Goal: Information Seeking & Learning: Learn about a topic

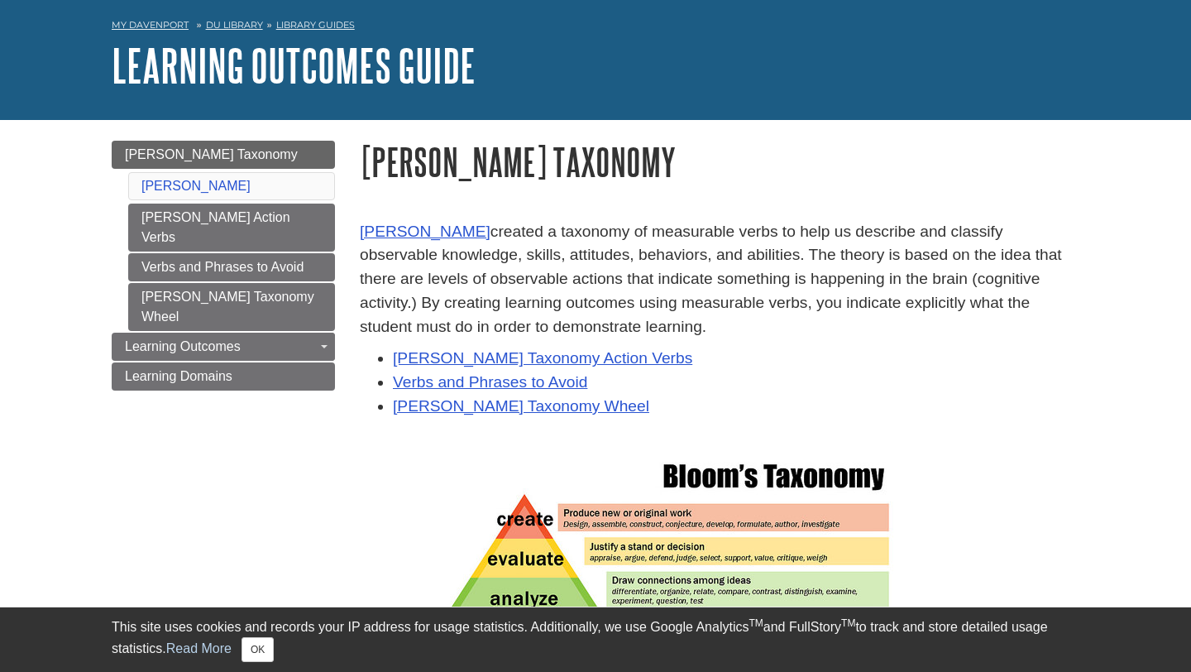
scroll to position [67, 0]
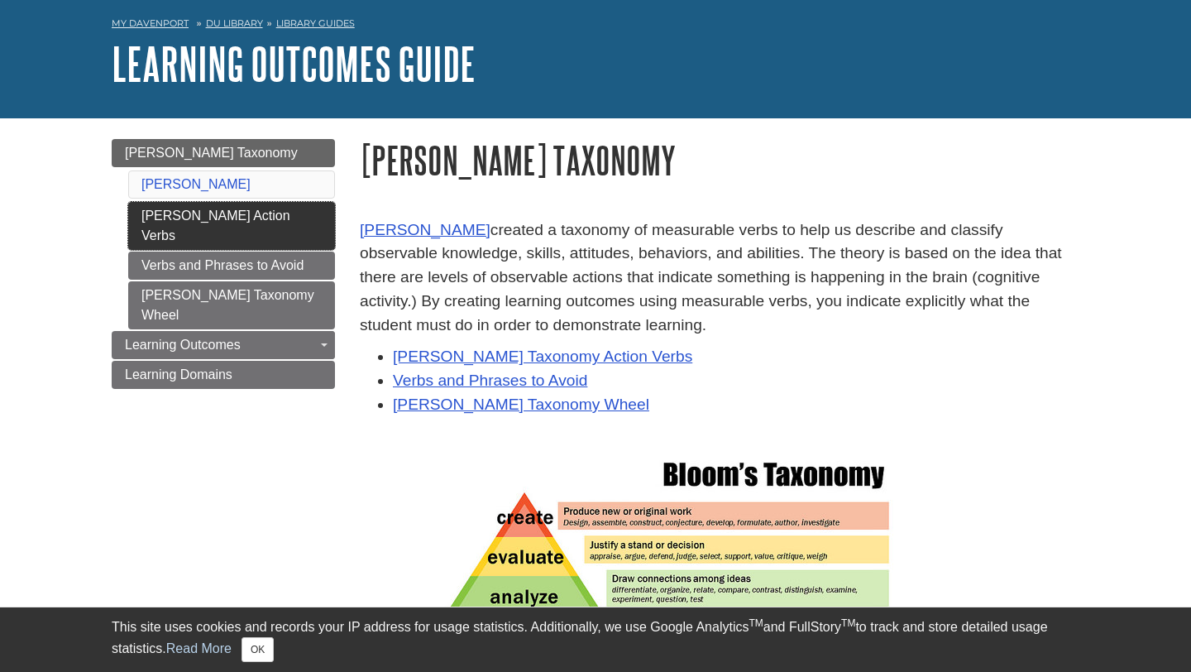
click at [221, 215] on link "[PERSON_NAME] Action Verbs" at bounding box center [231, 226] width 207 height 48
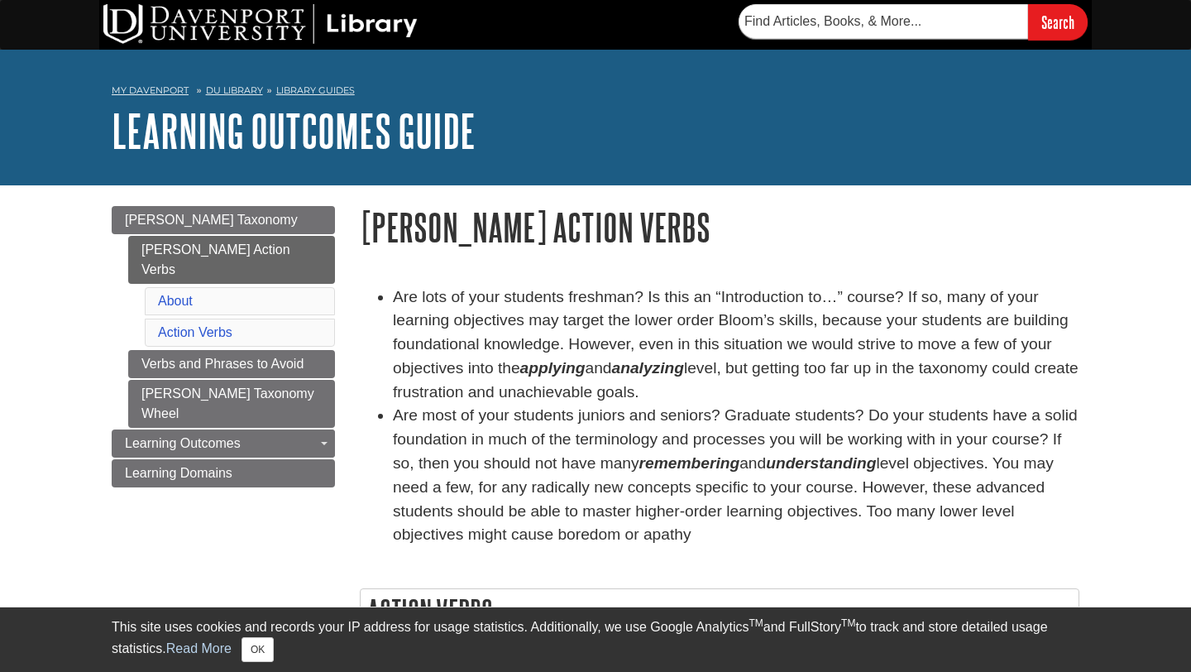
drag, startPoint x: 397, startPoint y: 295, endPoint x: 696, endPoint y: 391, distance: 314.4
click at [696, 391] on li "Are lots of your students freshman? Is this an “Introduction to…” course? If so…" at bounding box center [736, 344] width 686 height 119
click at [622, 449] on li "Are most of your students juniors and seniors? Graduate students? Do your stude…" at bounding box center [736, 475] width 686 height 143
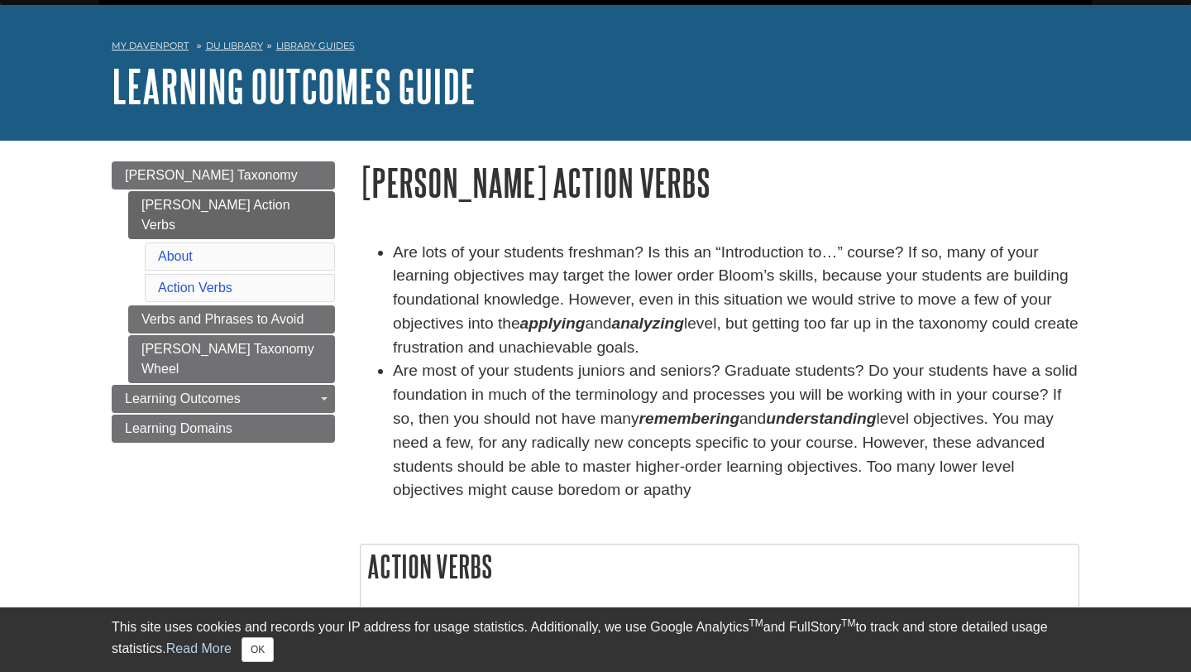
drag, startPoint x: 576, startPoint y: 374, endPoint x: 606, endPoint y: 494, distance: 123.8
click at [607, 494] on li "Are most of your students juniors and seniors? Graduate students? Do your stude…" at bounding box center [736, 430] width 686 height 143
click at [512, 314] on li "Are lots of your students freshman? Is this an “Introduction to…” course? If so…" at bounding box center [736, 300] width 686 height 119
click at [213, 305] on link "Verbs and Phrases to Avoid" at bounding box center [231, 319] width 207 height 28
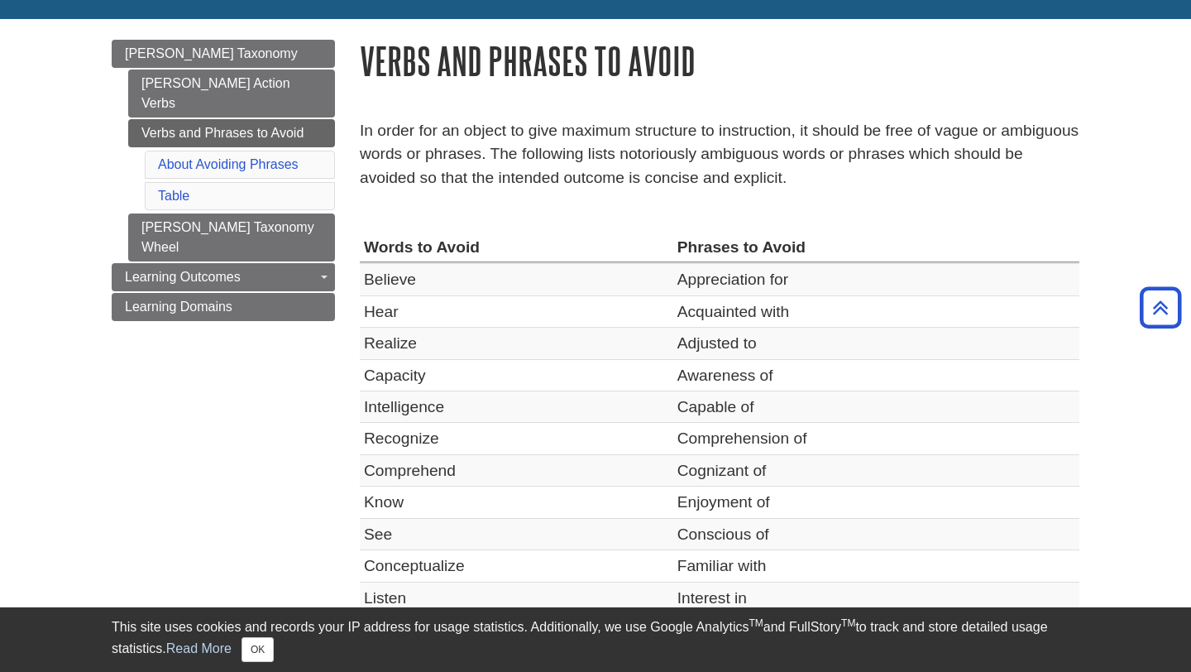
scroll to position [81, 0]
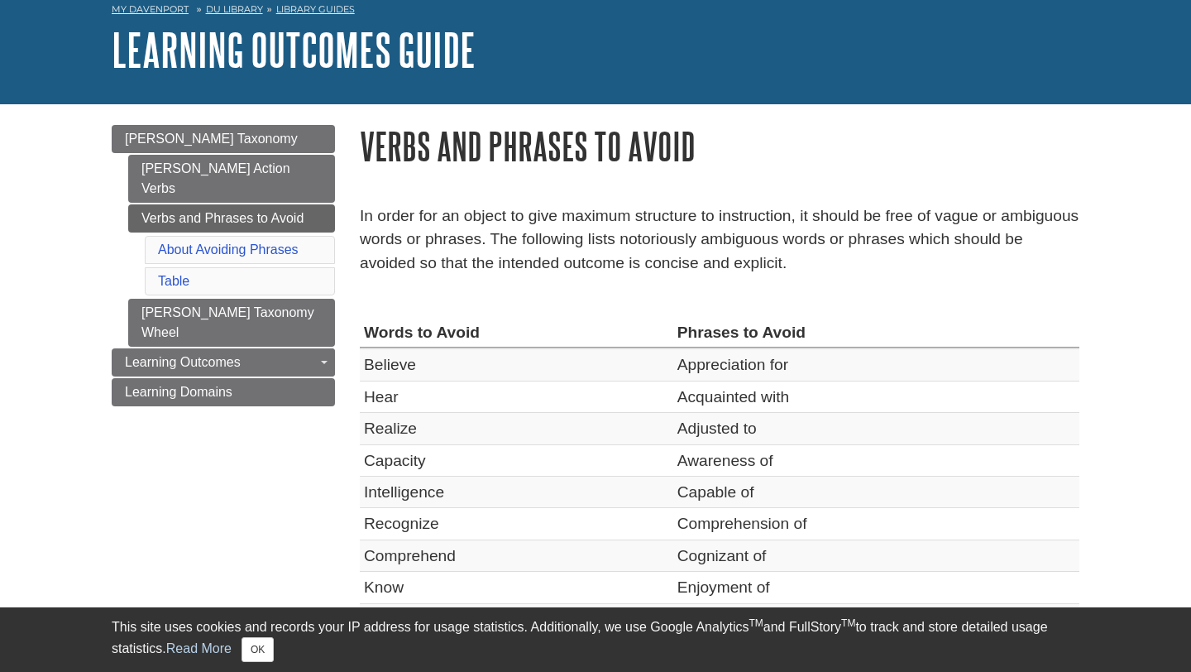
click at [270, 242] on li "About Avoiding Phrases" at bounding box center [240, 250] width 190 height 28
click at [270, 242] on link "About Avoiding Phrases" at bounding box center [228, 249] width 141 height 14
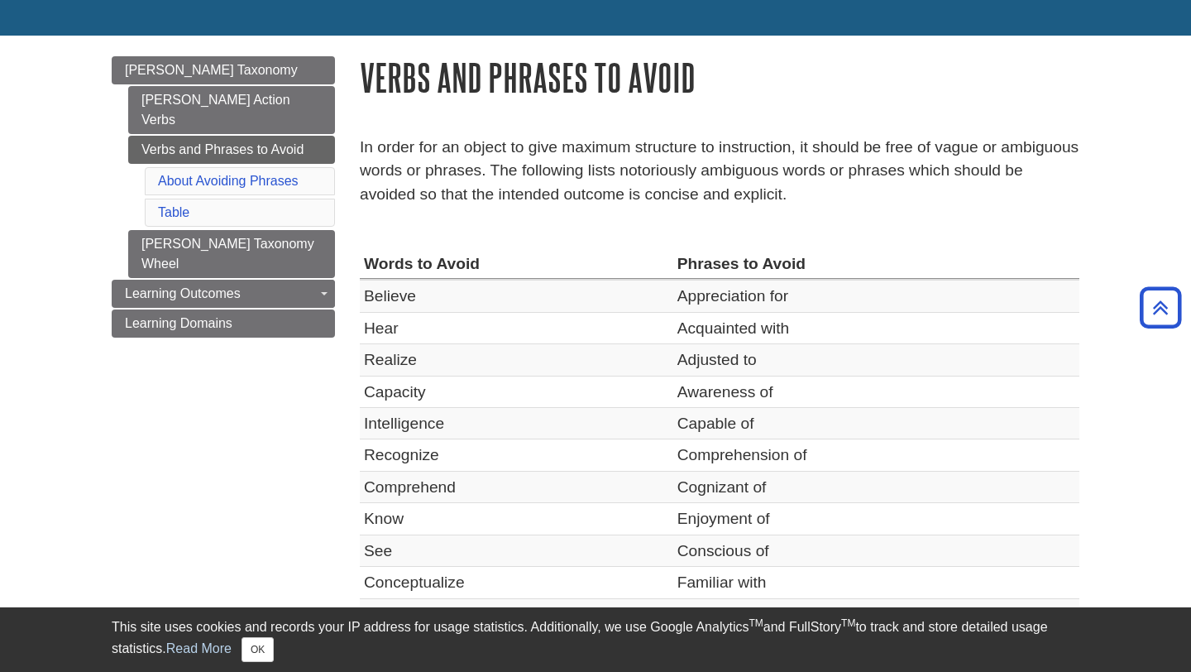
scroll to position [117, 0]
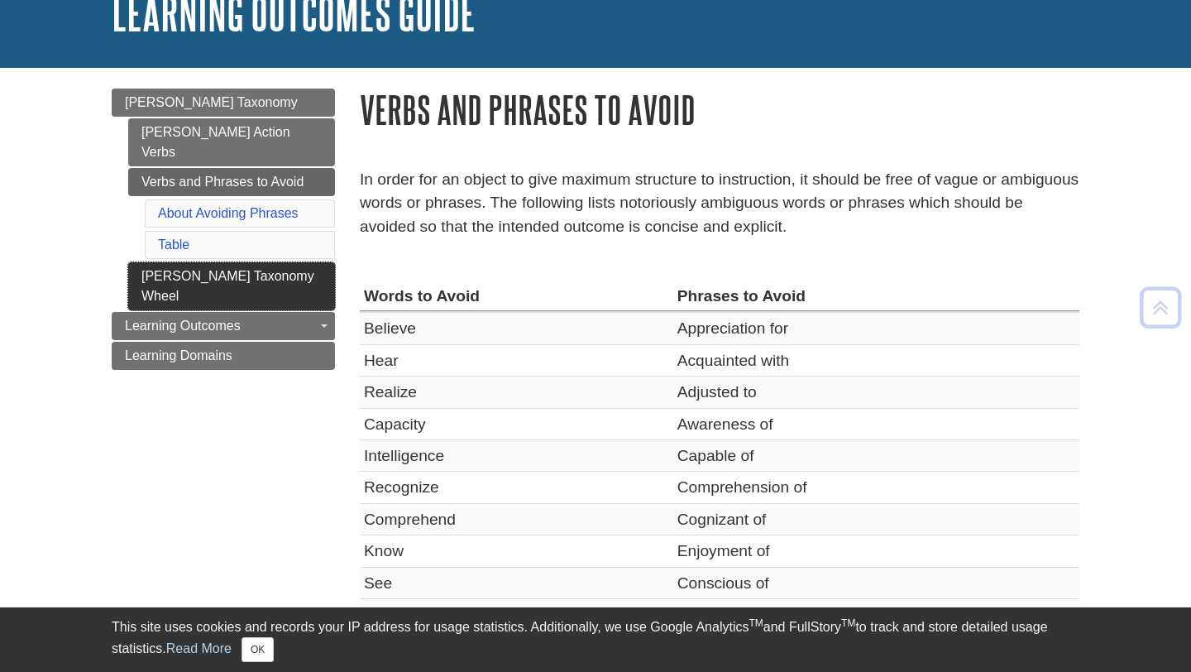
click at [254, 262] on link "[PERSON_NAME] Taxonomy Wheel" at bounding box center [231, 286] width 207 height 48
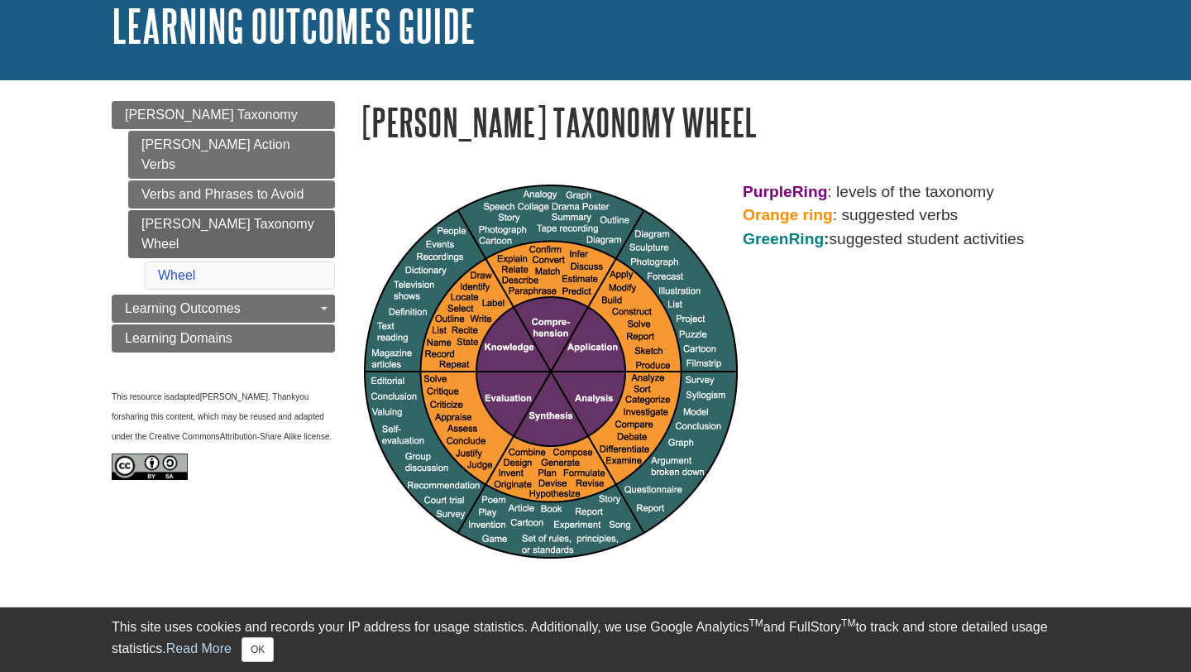
scroll to position [108, 0]
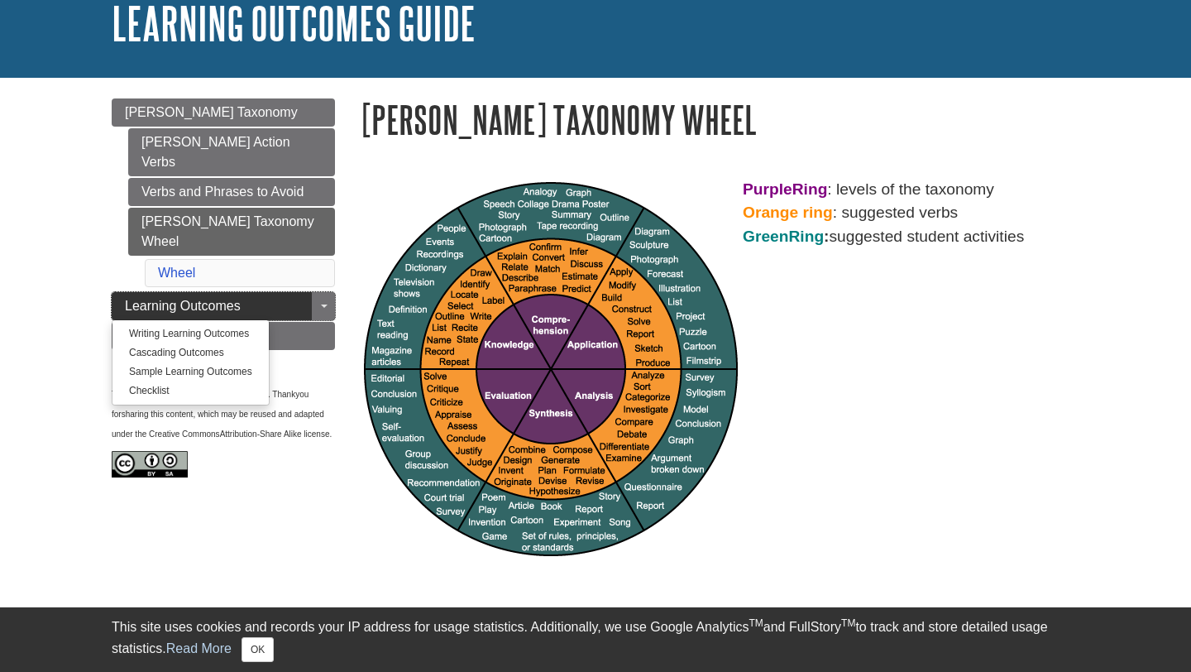
click at [274, 292] on link "Learning Outcomes" at bounding box center [223, 306] width 223 height 28
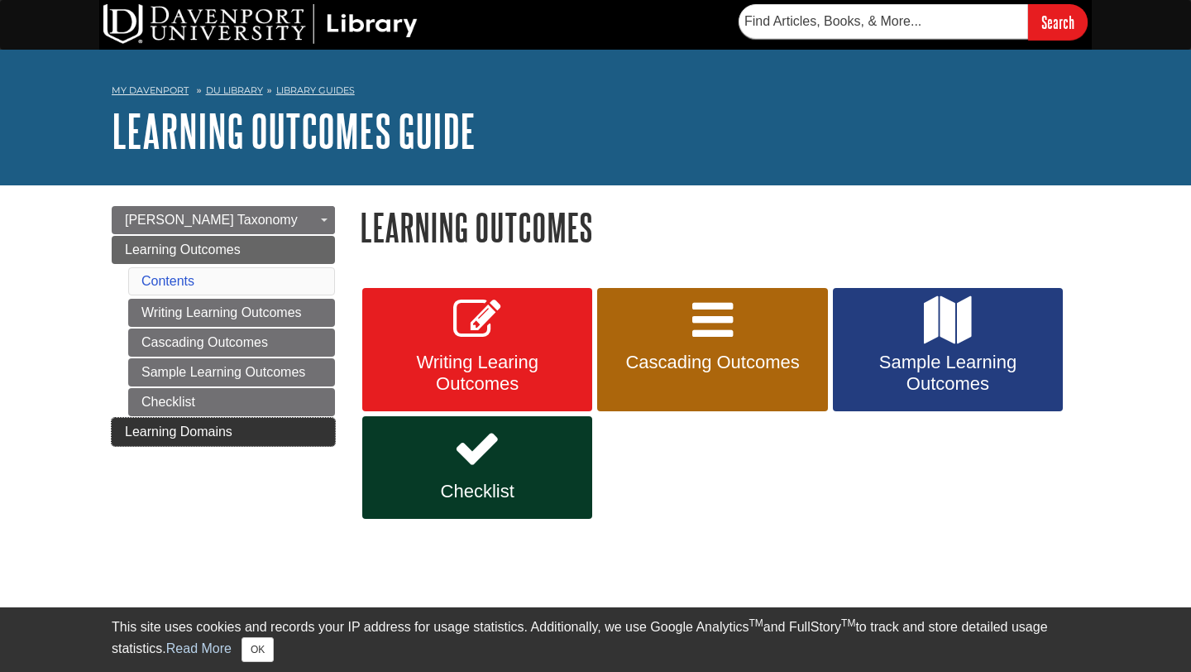
click at [261, 426] on link "Learning Domains" at bounding box center [223, 432] width 223 height 28
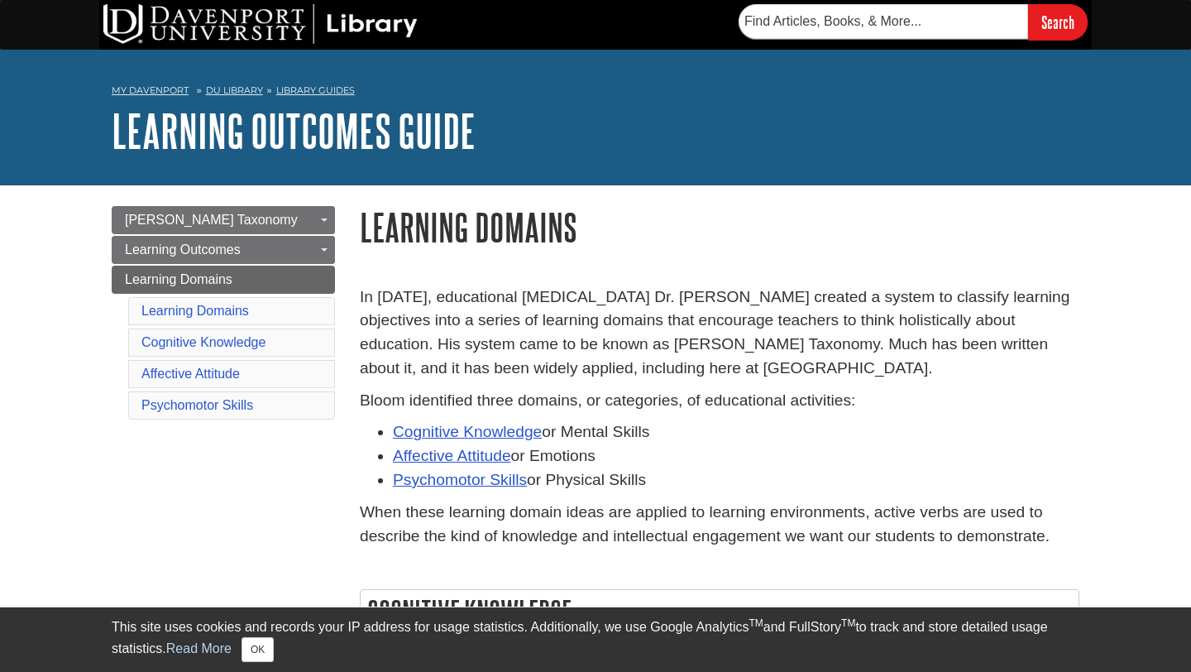
click at [519, 348] on p "In [DATE], educational [MEDICAL_DATA] Dr. [PERSON_NAME] created a system to cla…" at bounding box center [720, 332] width 720 height 95
